Goal: Browse casually: Explore the website without a specific task or goal

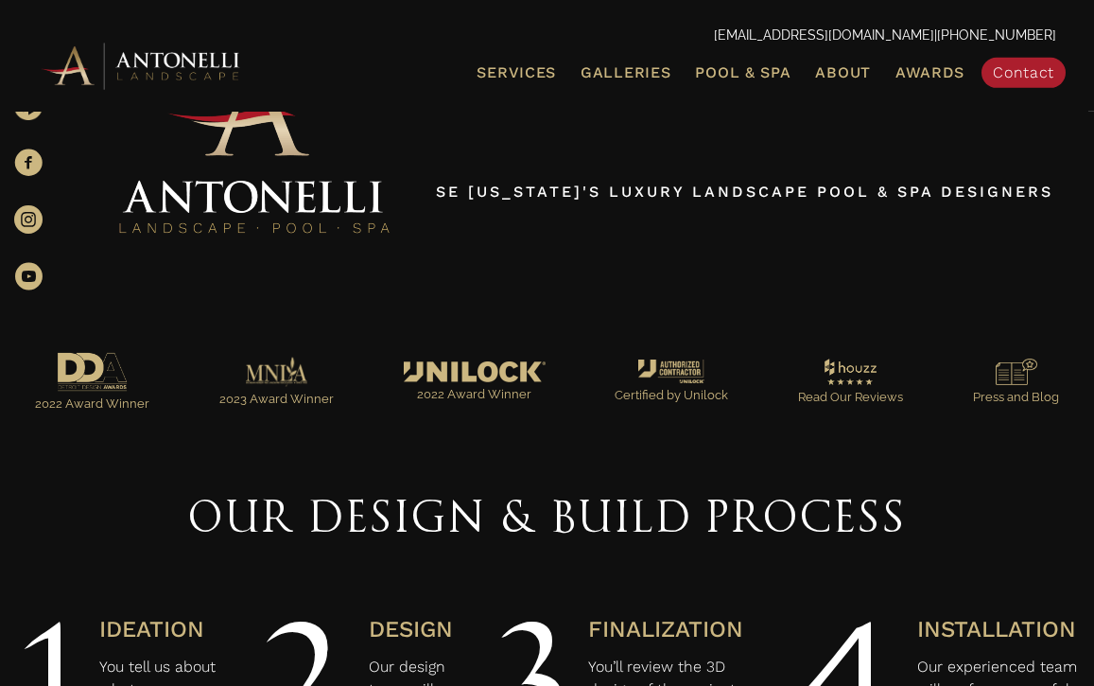
scroll to position [433, 0]
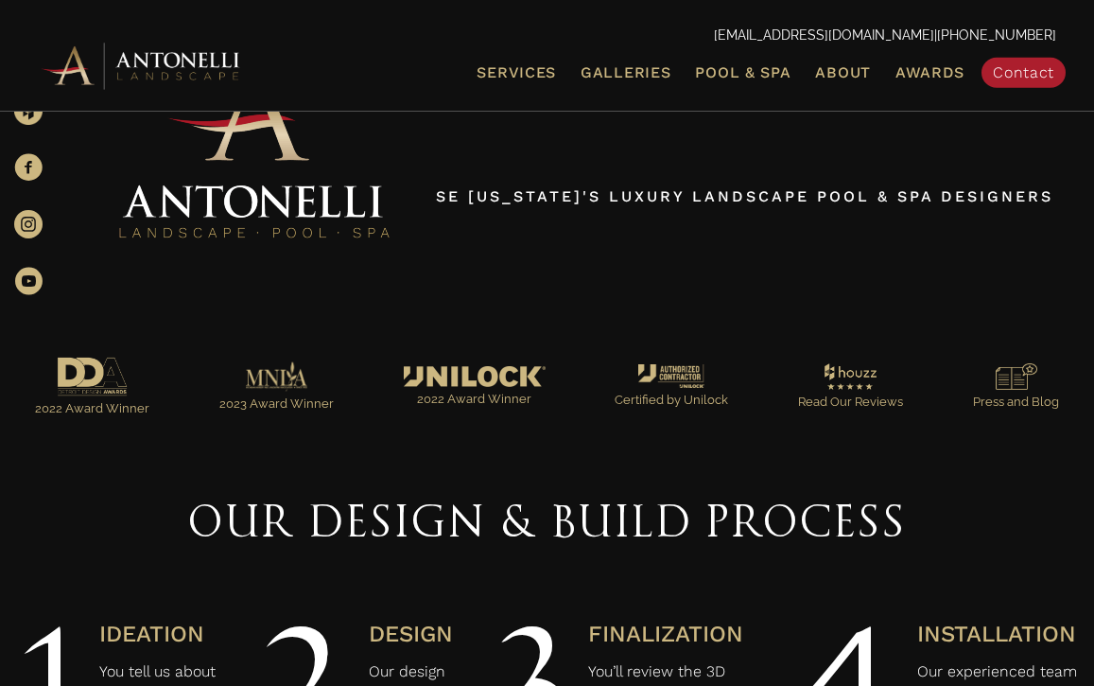
click at [624, 76] on span "Galleries" at bounding box center [626, 72] width 90 height 18
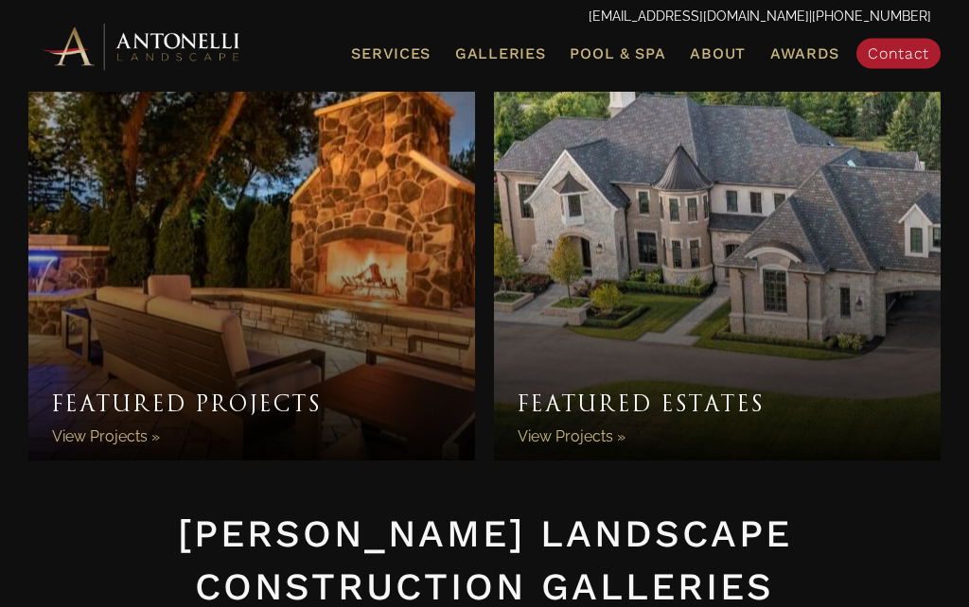
scroll to position [41, 0]
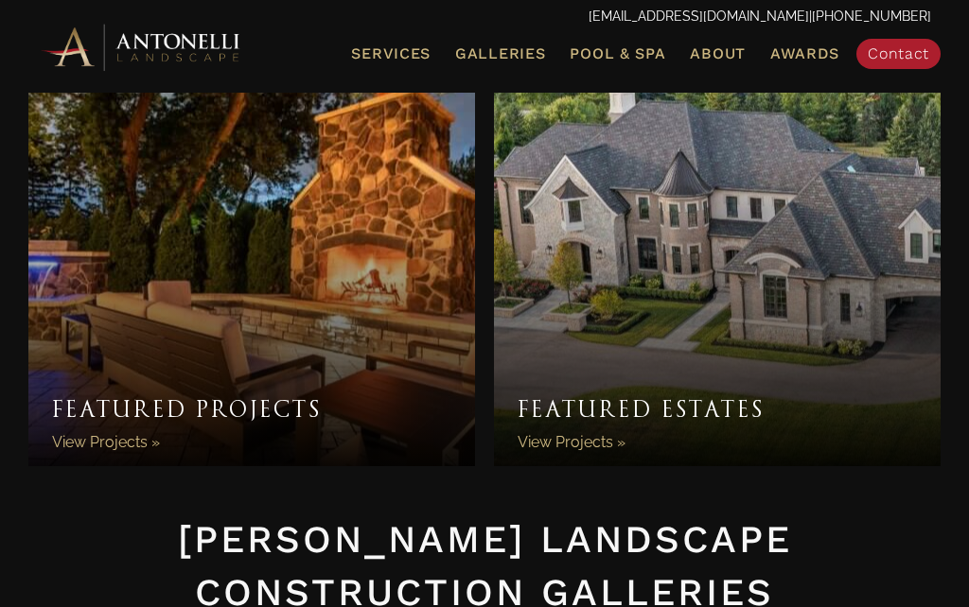
click at [272, 415] on link "Featured Projects" at bounding box center [251, 267] width 446 height 397
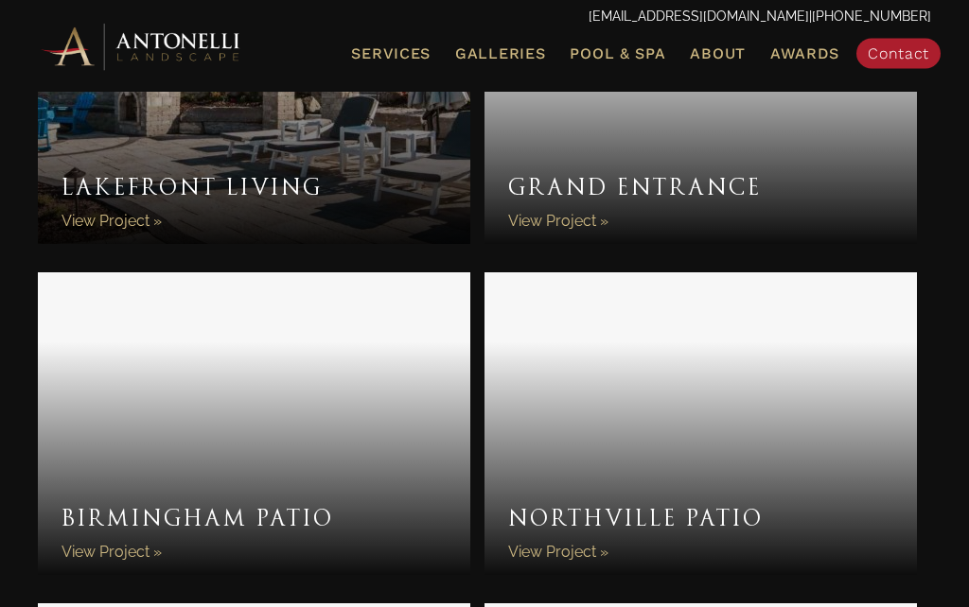
scroll to position [1863, 0]
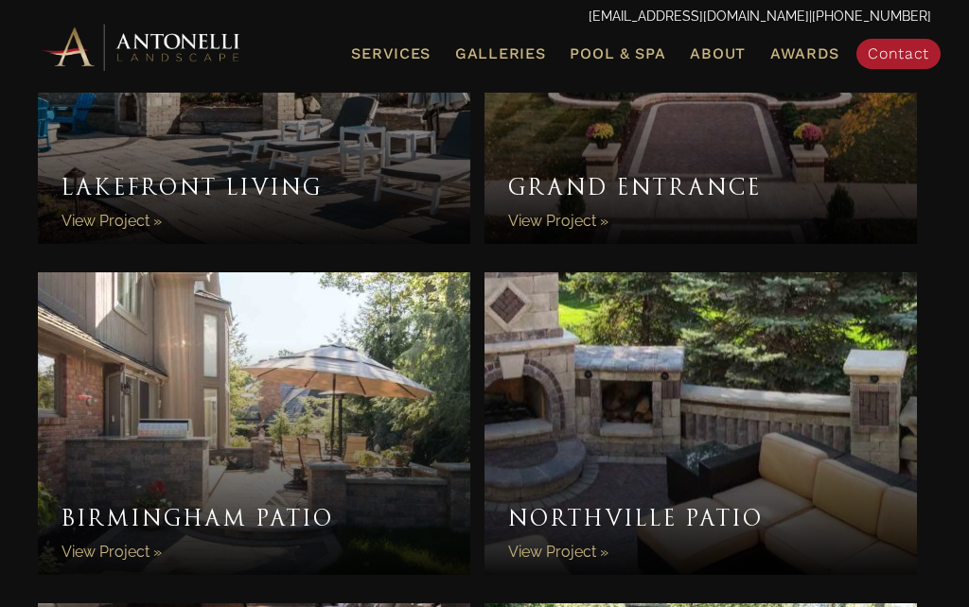
click at [243, 175] on link "Lakefront Living" at bounding box center [254, 92] width 432 height 303
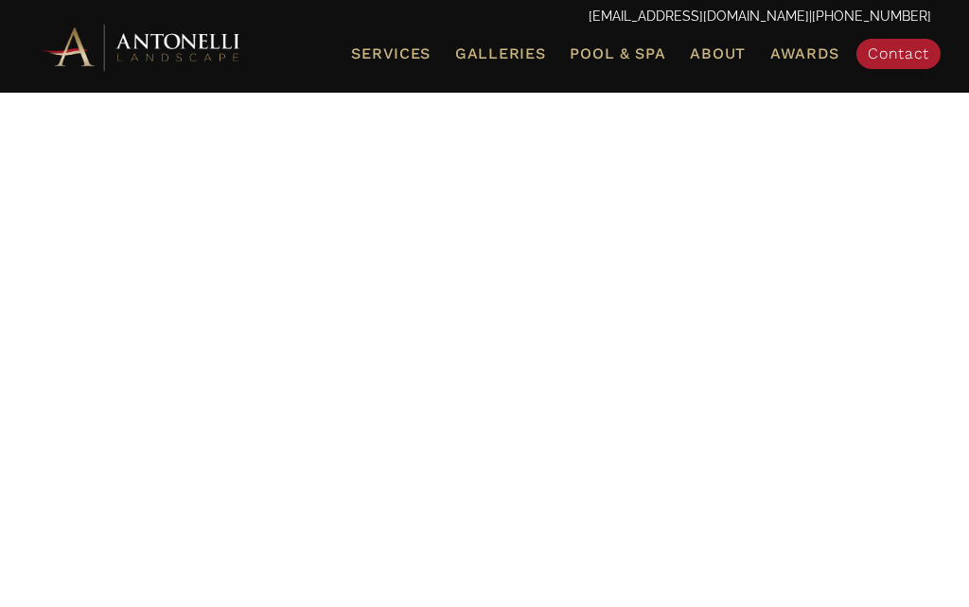
click at [620, 64] on link "Pool & Spa" at bounding box center [617, 54] width 111 height 25
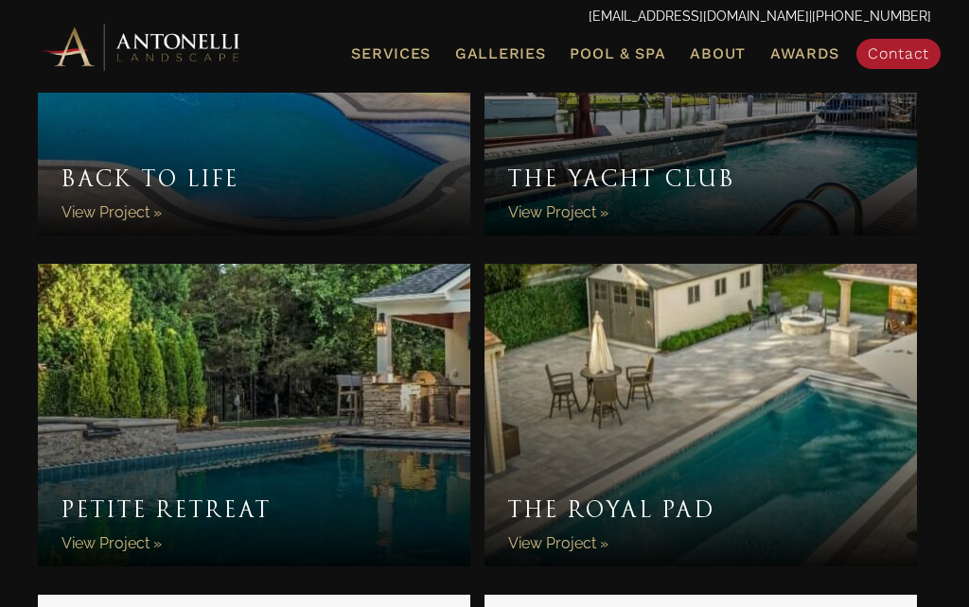
scroll to position [3832, 0]
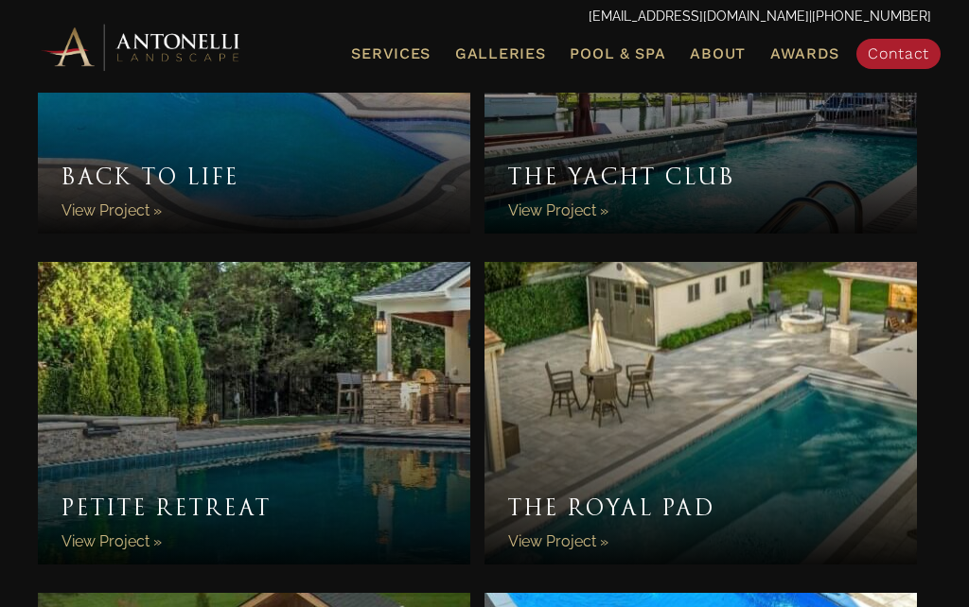
click at [347, 424] on link "Petite Retreat" at bounding box center [254, 413] width 432 height 303
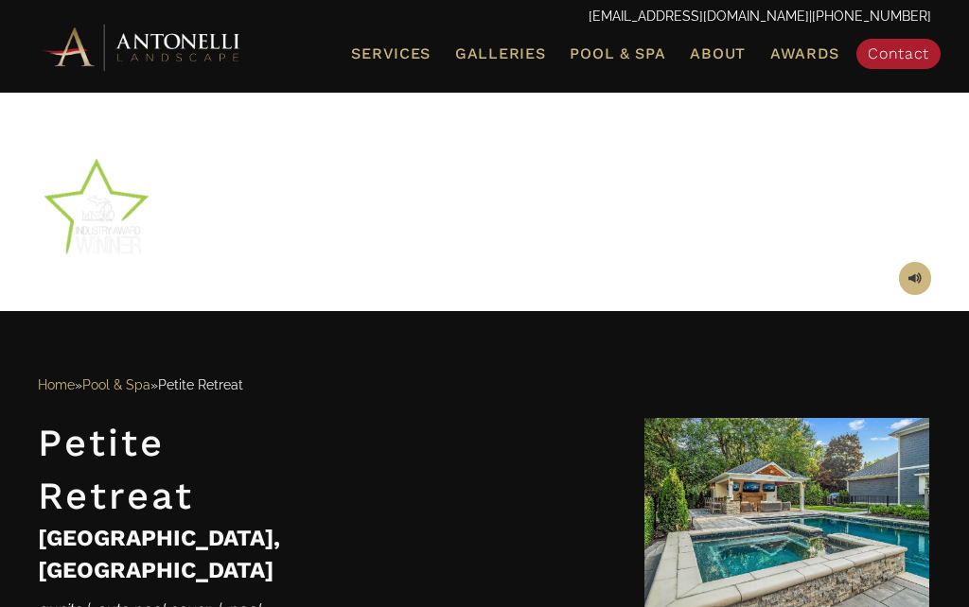
scroll to position [624, 0]
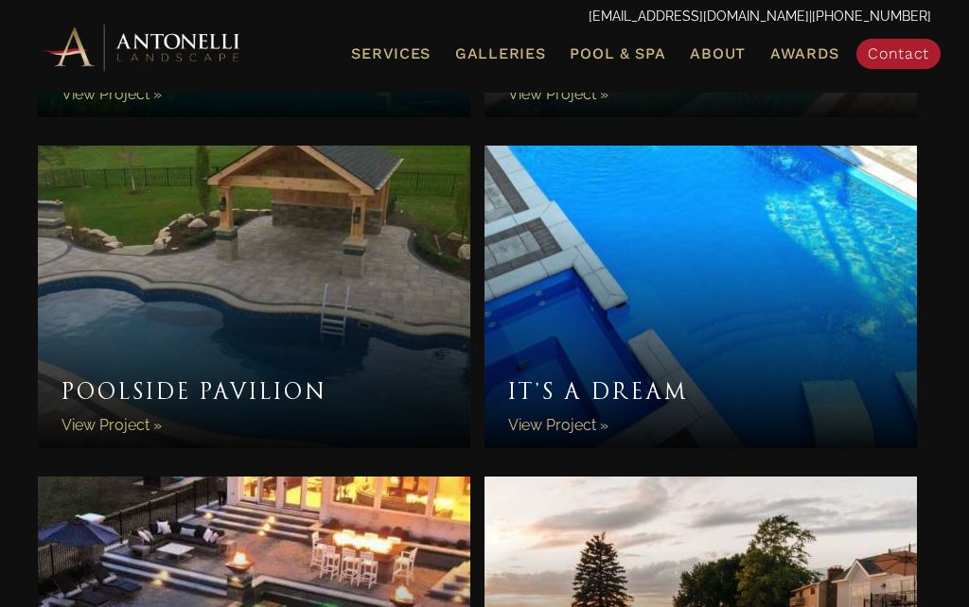
scroll to position [4268, 0]
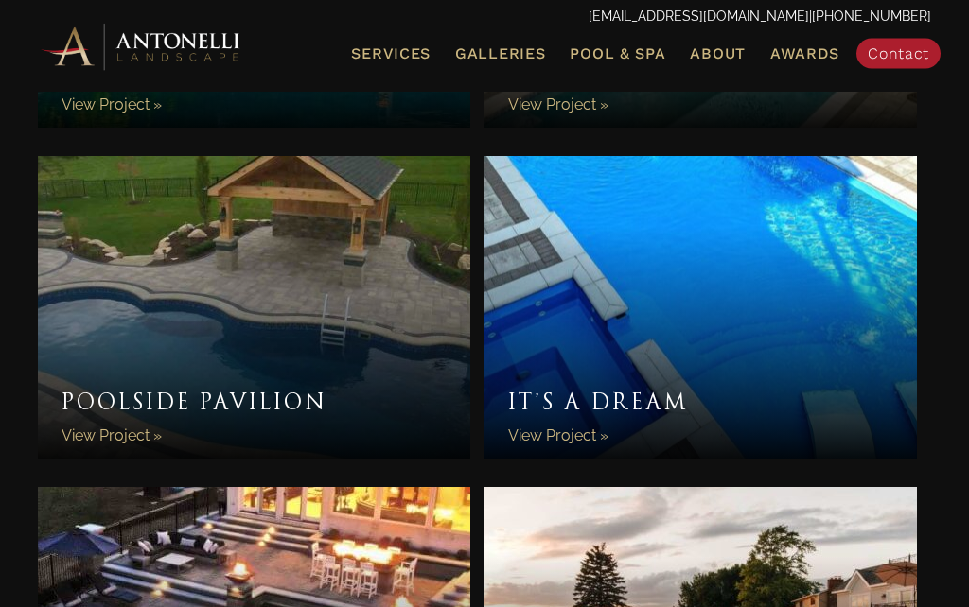
click at [320, 270] on link "Poolside Pavilion" at bounding box center [254, 308] width 432 height 303
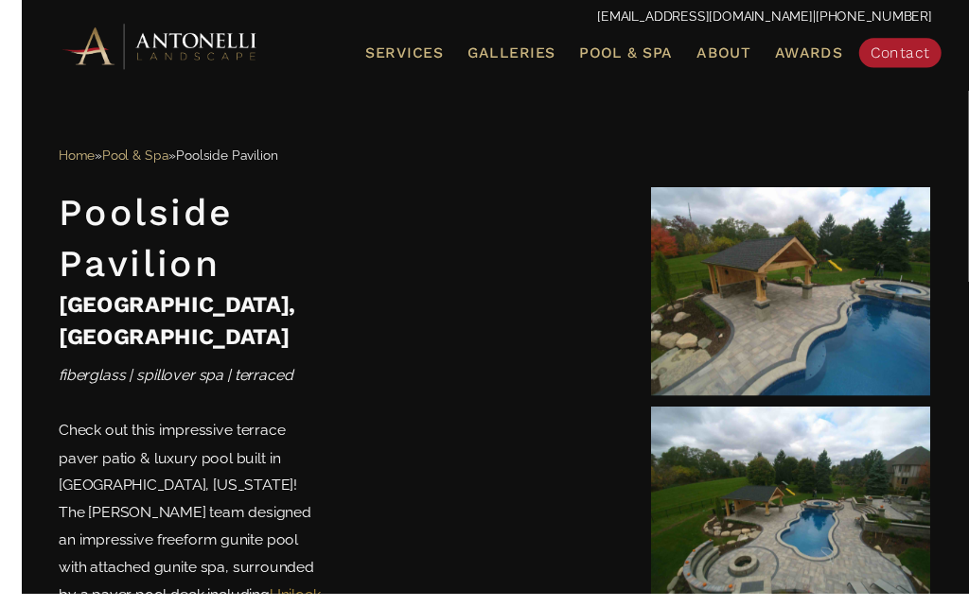
scroll to position [708, 0]
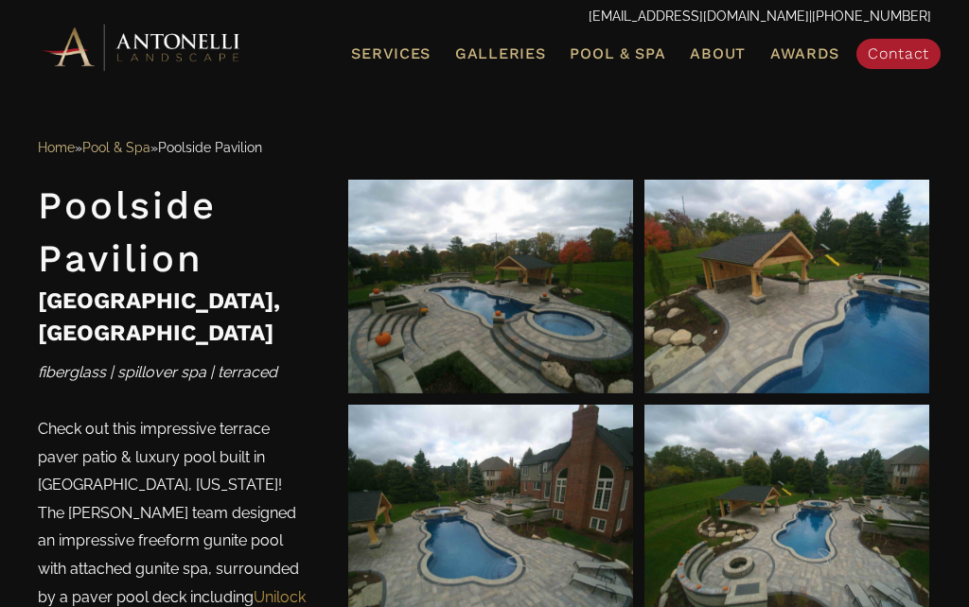
click at [793, 273] on span at bounding box center [787, 286] width 28 height 33
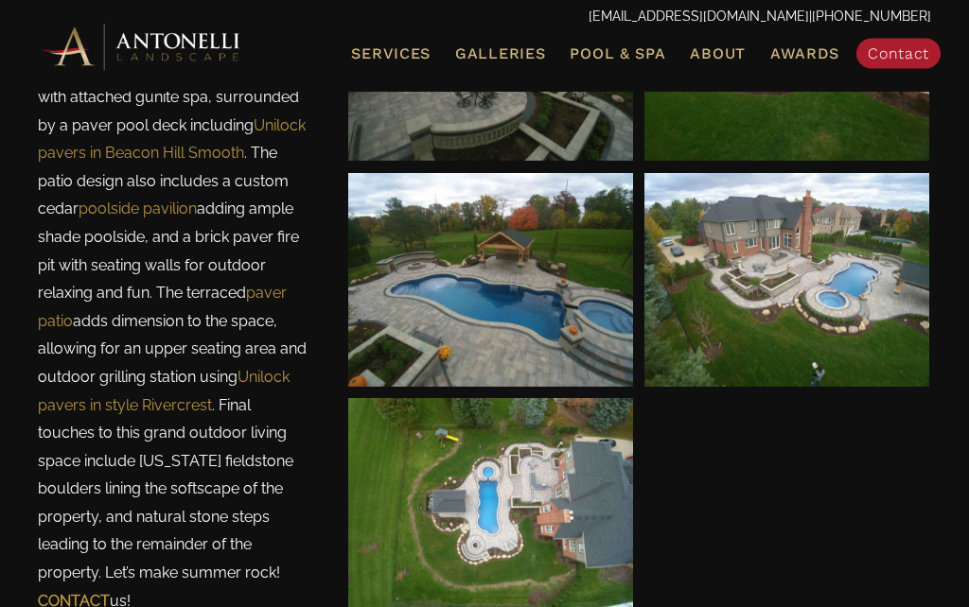
scroll to position [1617, 0]
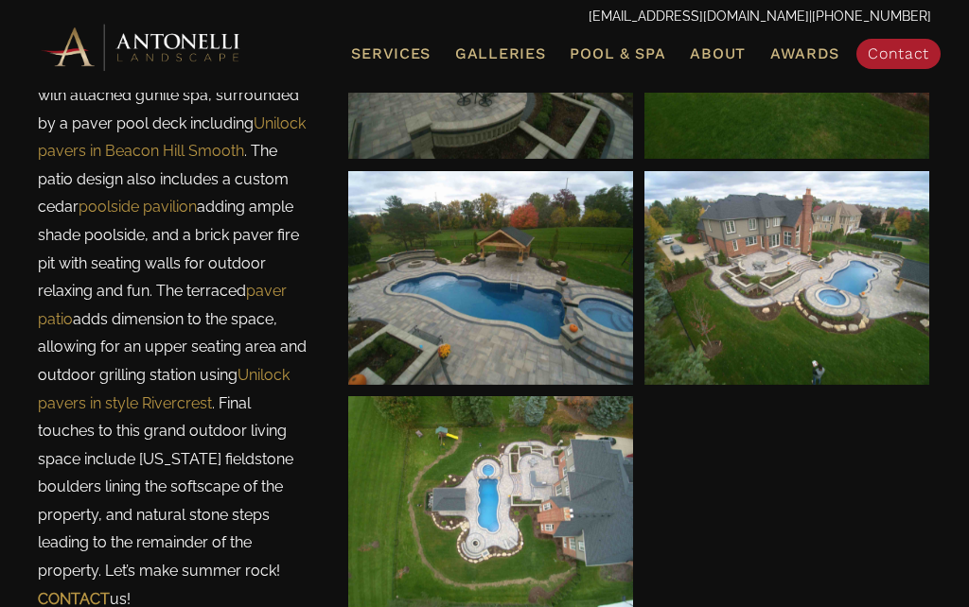
click at [771, 262] on div at bounding box center [786, 278] width 285 height 53
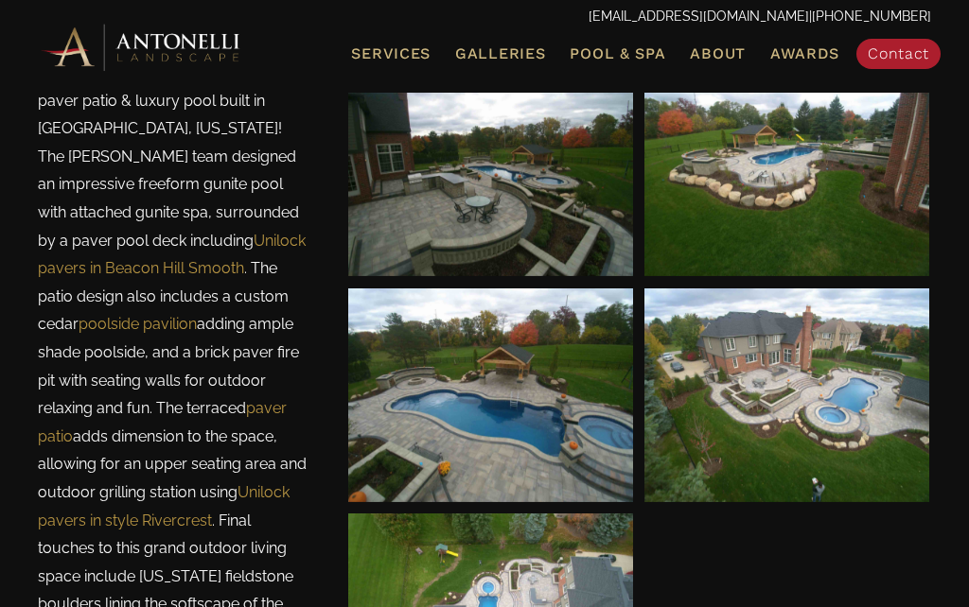
scroll to position [1484, 0]
